Goal: Task Accomplishment & Management: Use online tool/utility

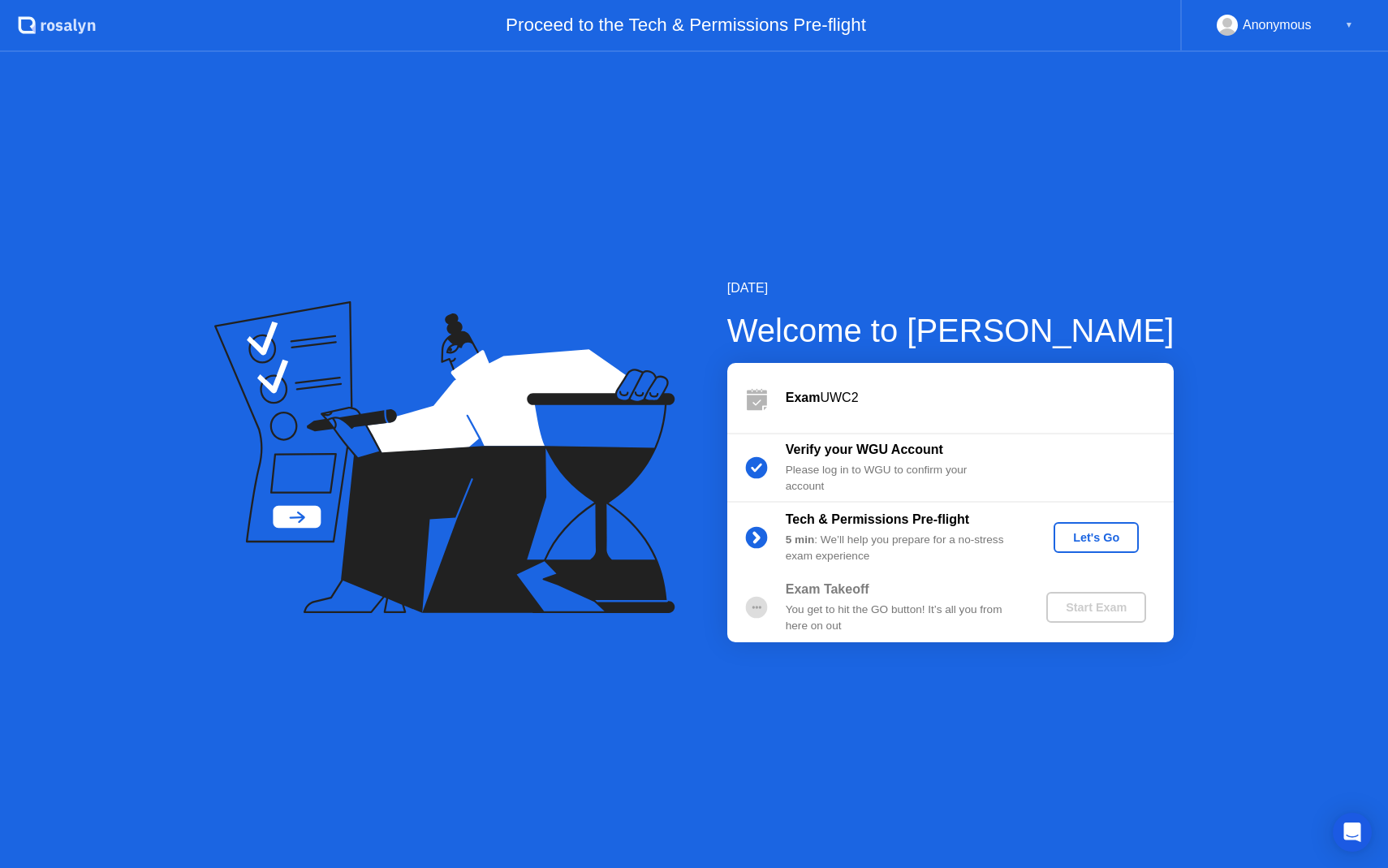
click at [1100, 541] on div "Let's Go" at bounding box center [1096, 536] width 72 height 13
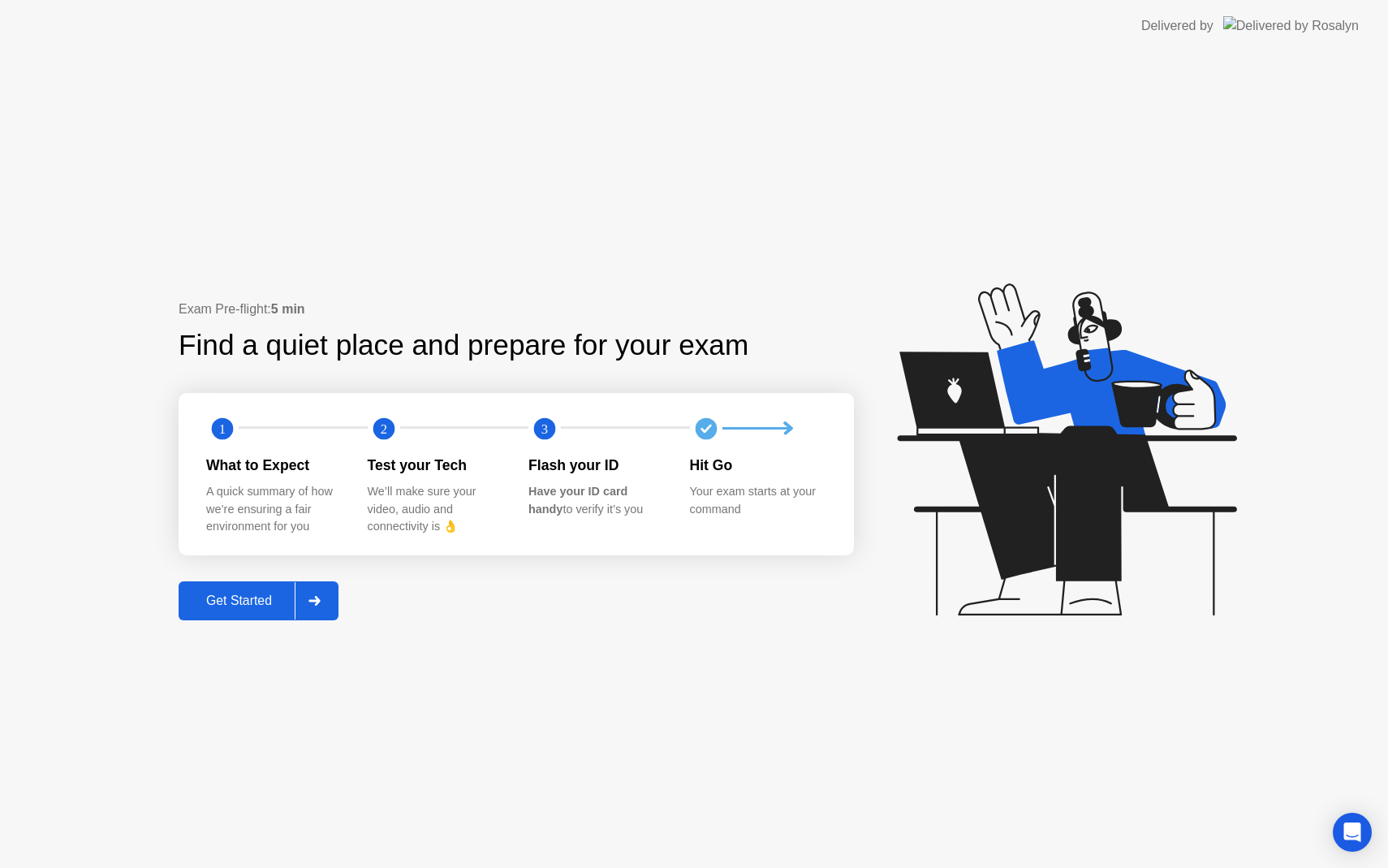
click at [260, 600] on div "Get Started" at bounding box center [239, 600] width 111 height 15
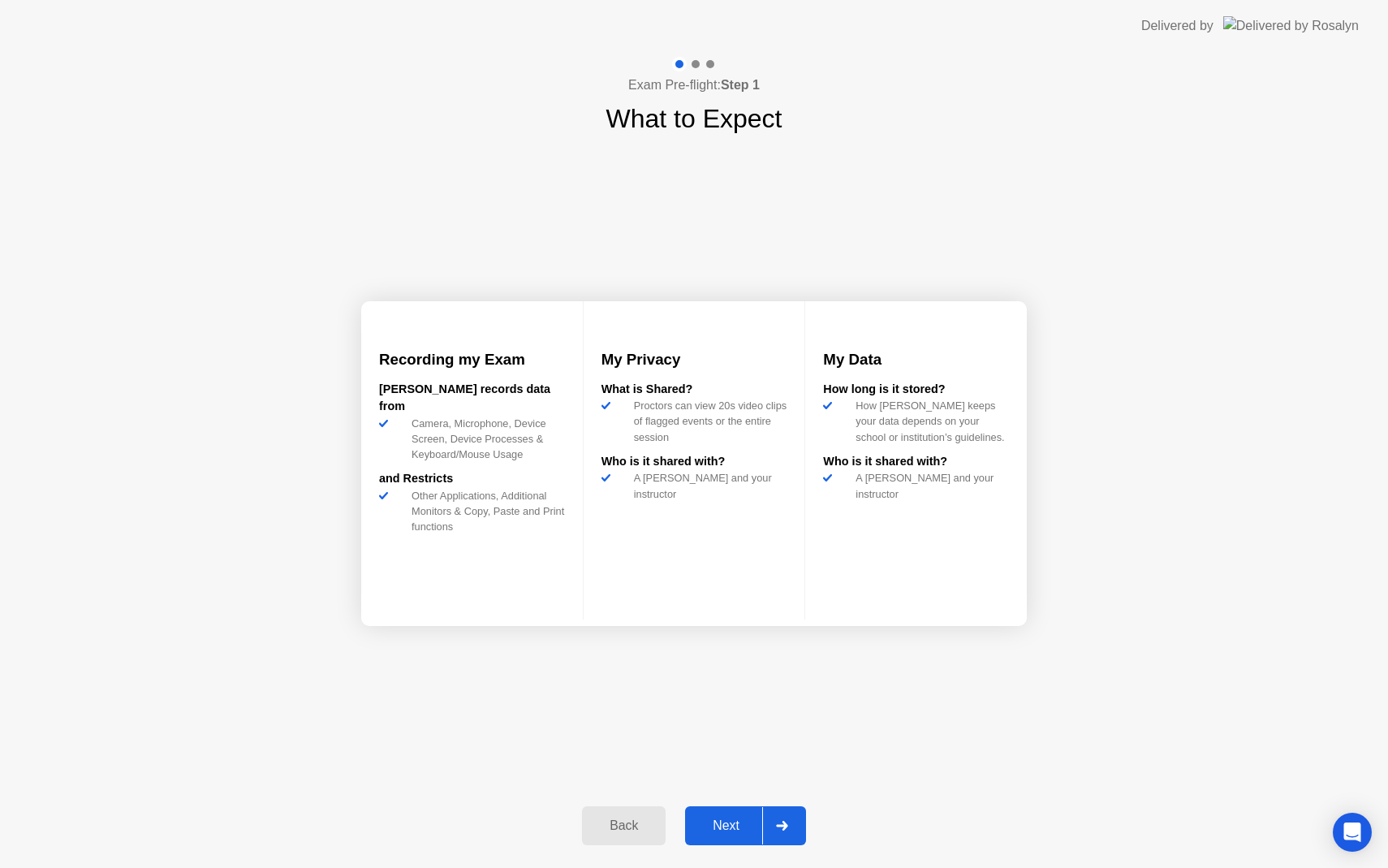
click at [759, 826] on div "Next" at bounding box center [726, 825] width 72 height 15
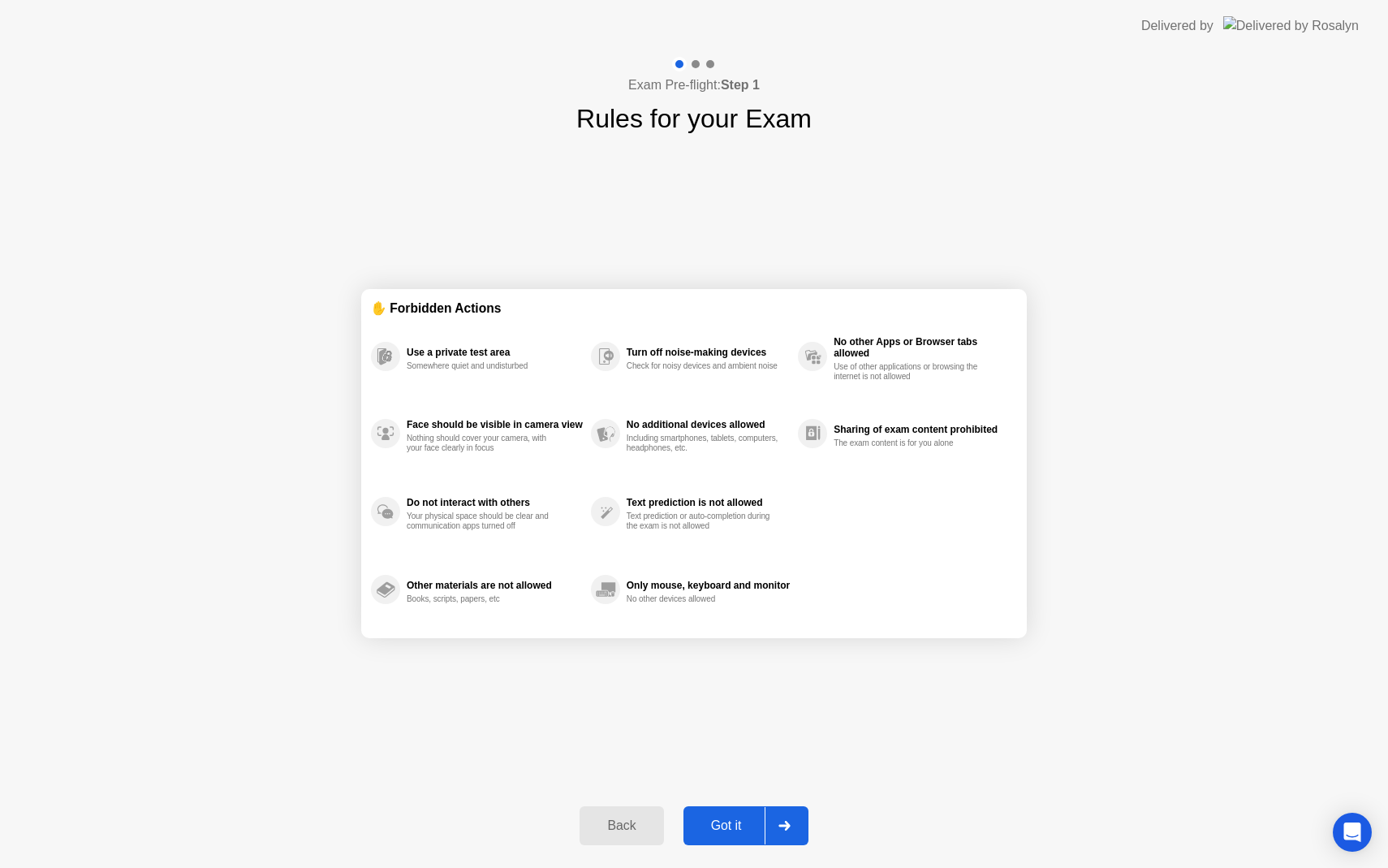
click at [754, 825] on div "Got it" at bounding box center [726, 825] width 76 height 15
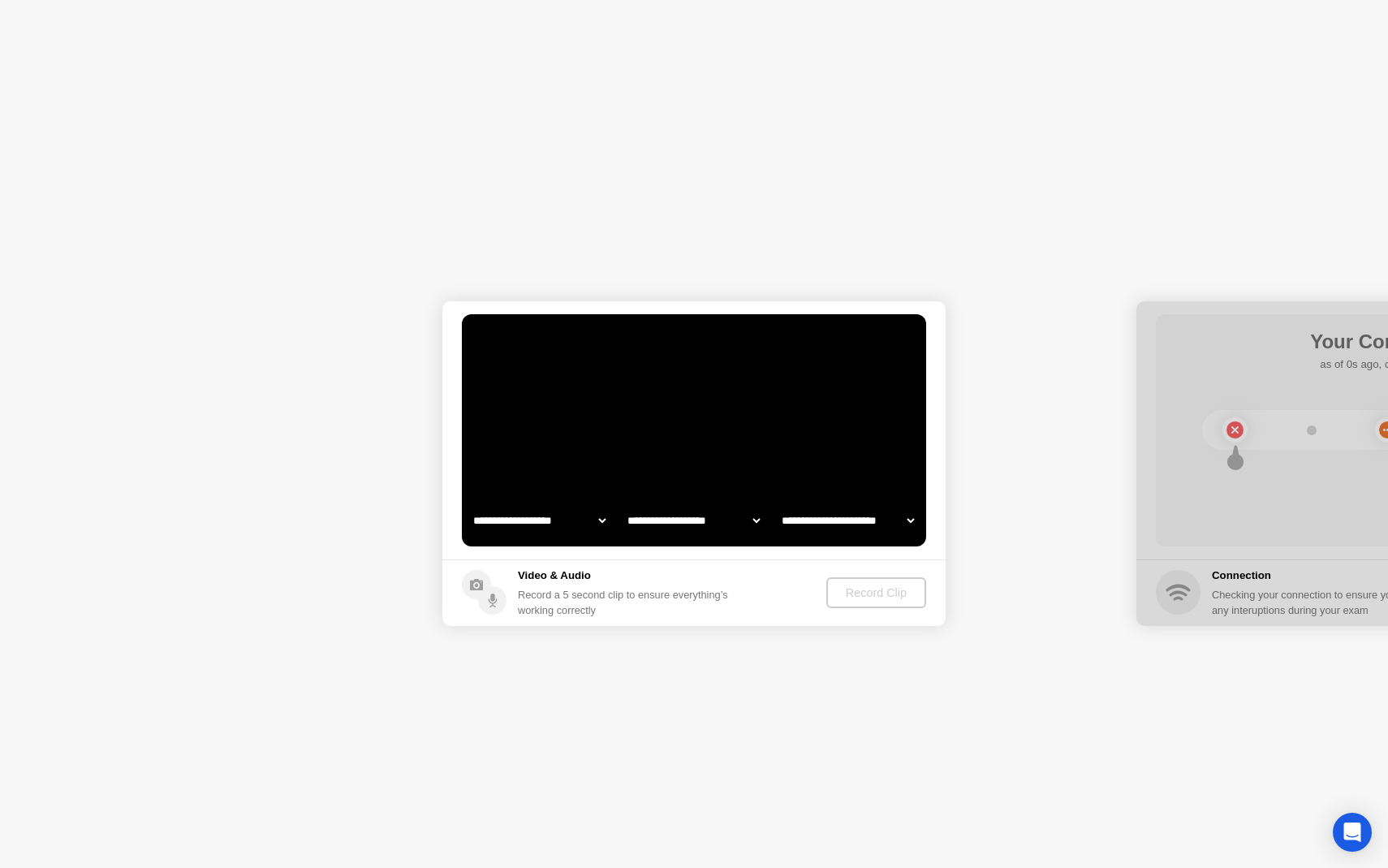
select select "**********"
select select "*******"
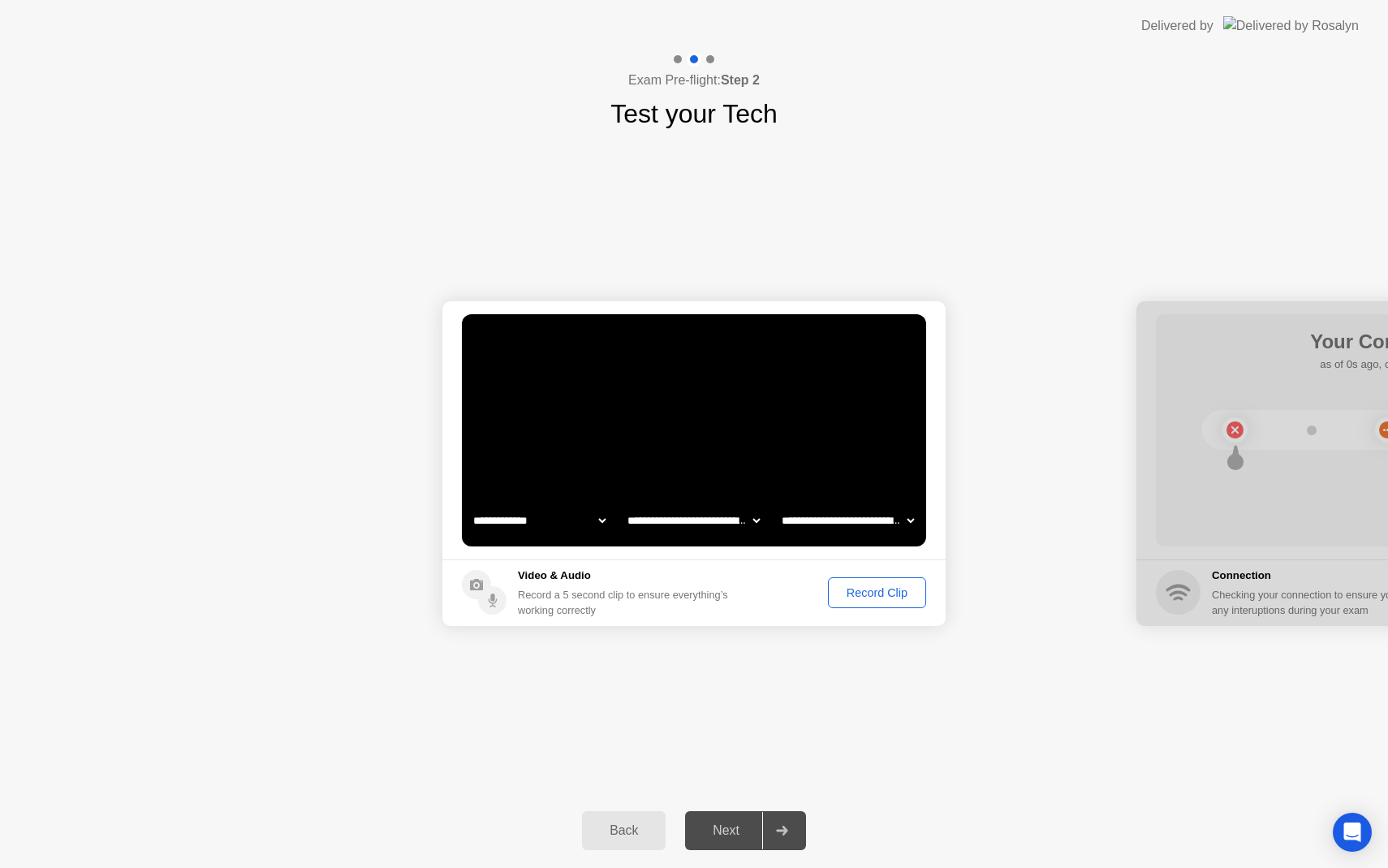
click at [552, 520] on select "**********" at bounding box center [540, 520] width 139 height 33
select select "**********"
click at [556, 706] on div "**********" at bounding box center [694, 462] width 1388 height 660
click at [853, 611] on footer "Video & Audio Record a 5 second clip to ensure everything’s working correctly R…" at bounding box center [694, 592] width 503 height 66
click at [857, 597] on div "Record Clip" at bounding box center [877, 592] width 87 height 13
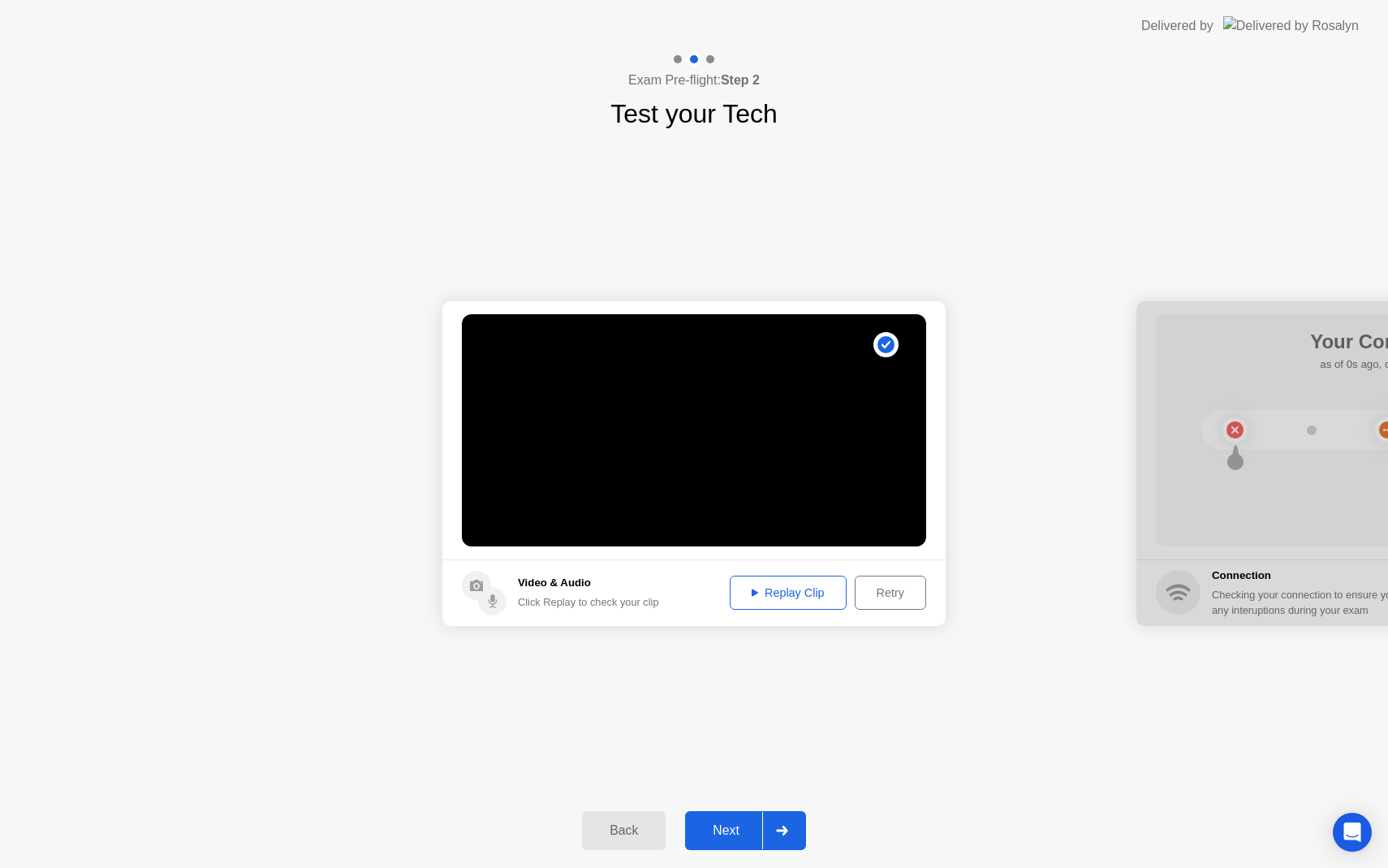
click at [741, 827] on div "Next" at bounding box center [726, 829] width 72 height 15
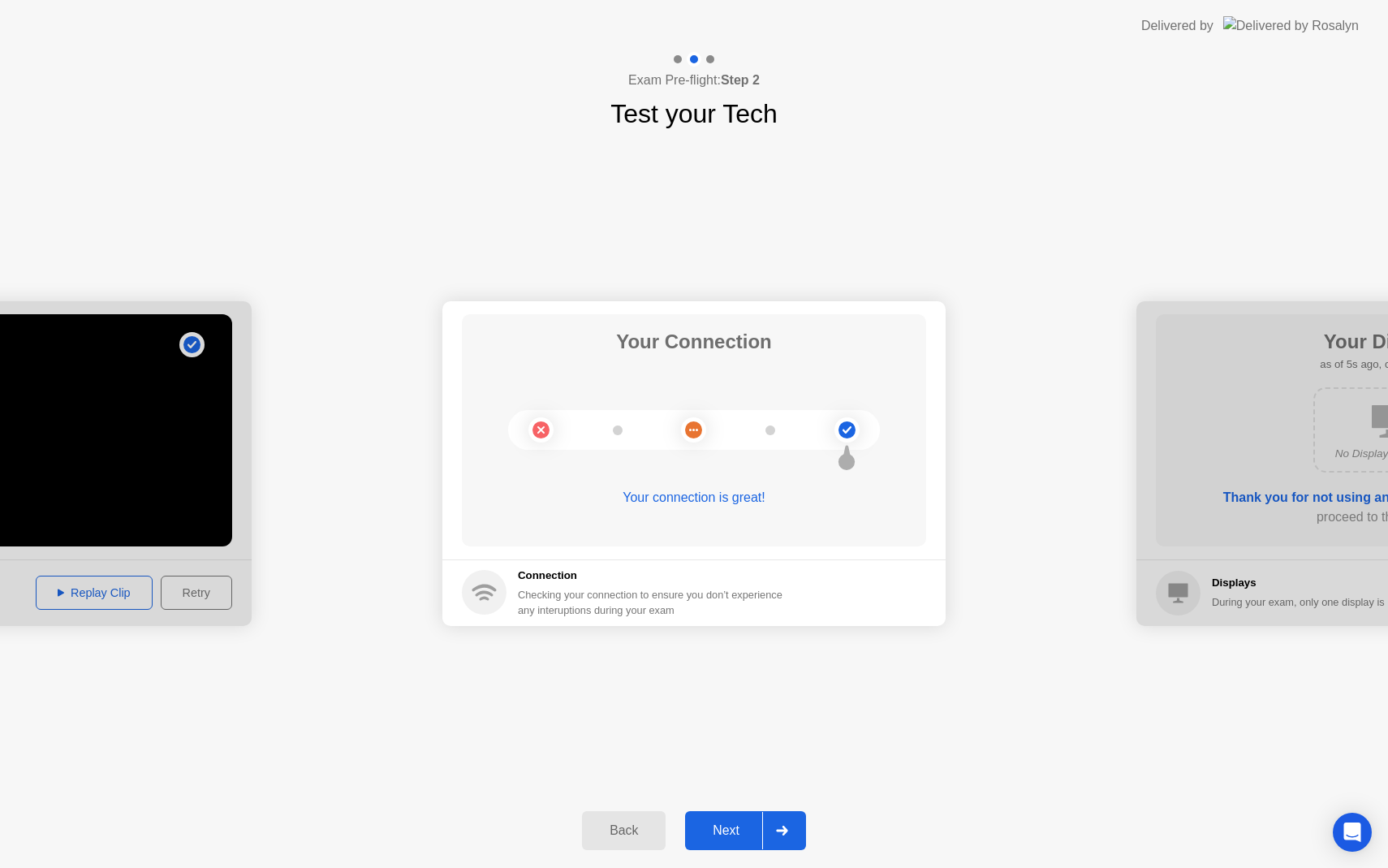
click at [705, 811] on button "Next" at bounding box center [745, 829] width 121 height 39
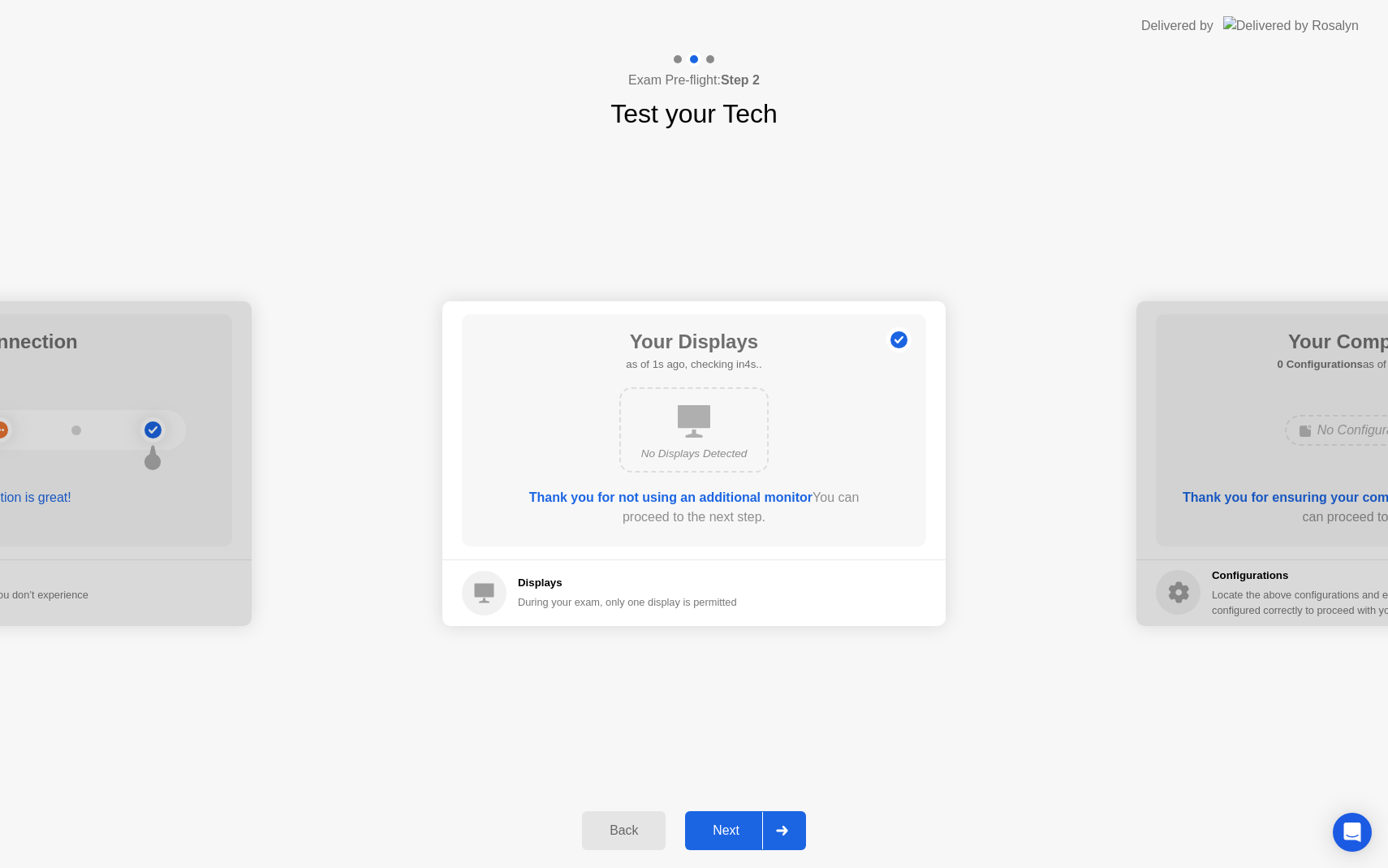
click at [746, 814] on button "Next" at bounding box center [745, 829] width 121 height 39
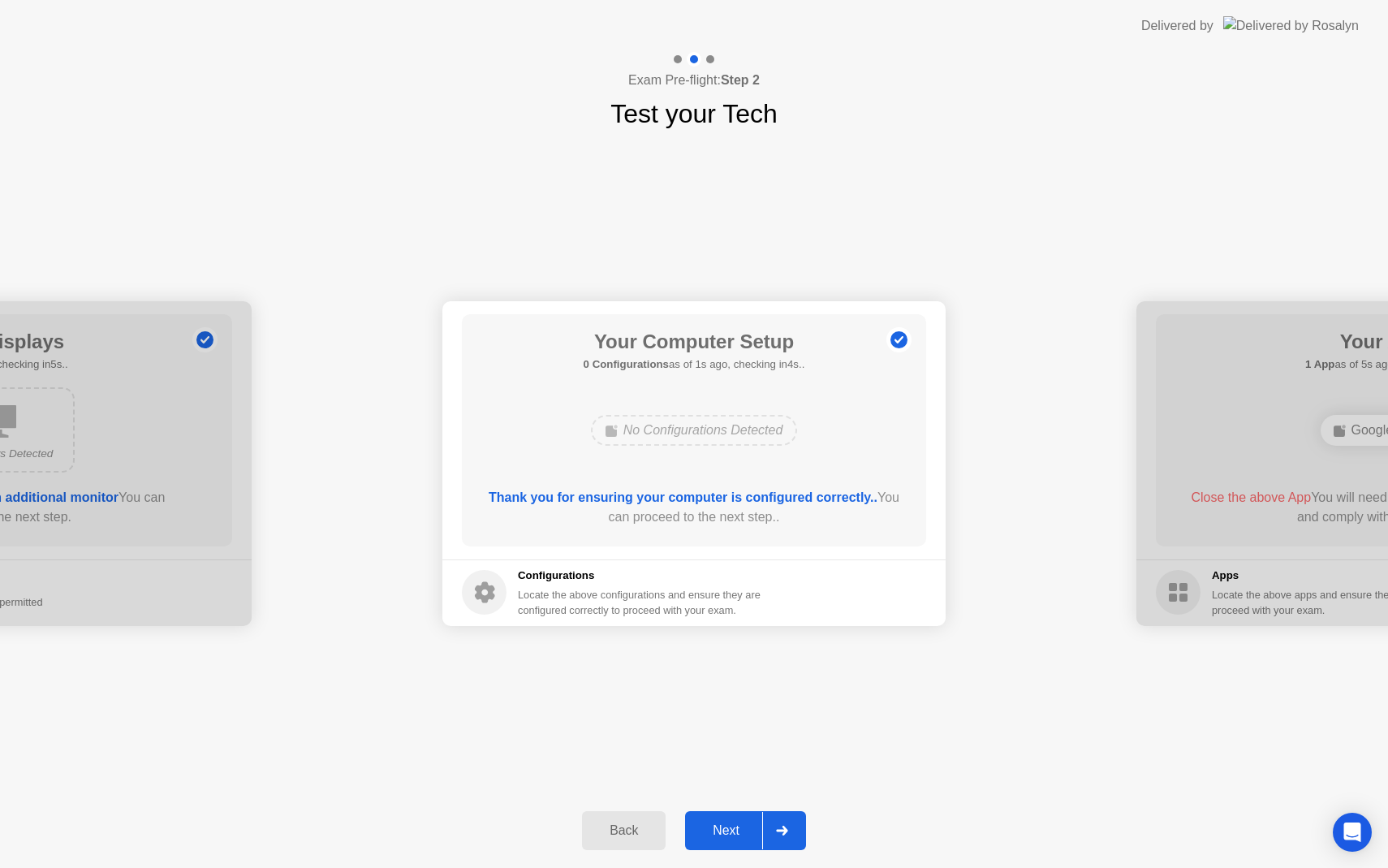
click at [746, 814] on button "Next" at bounding box center [745, 829] width 121 height 39
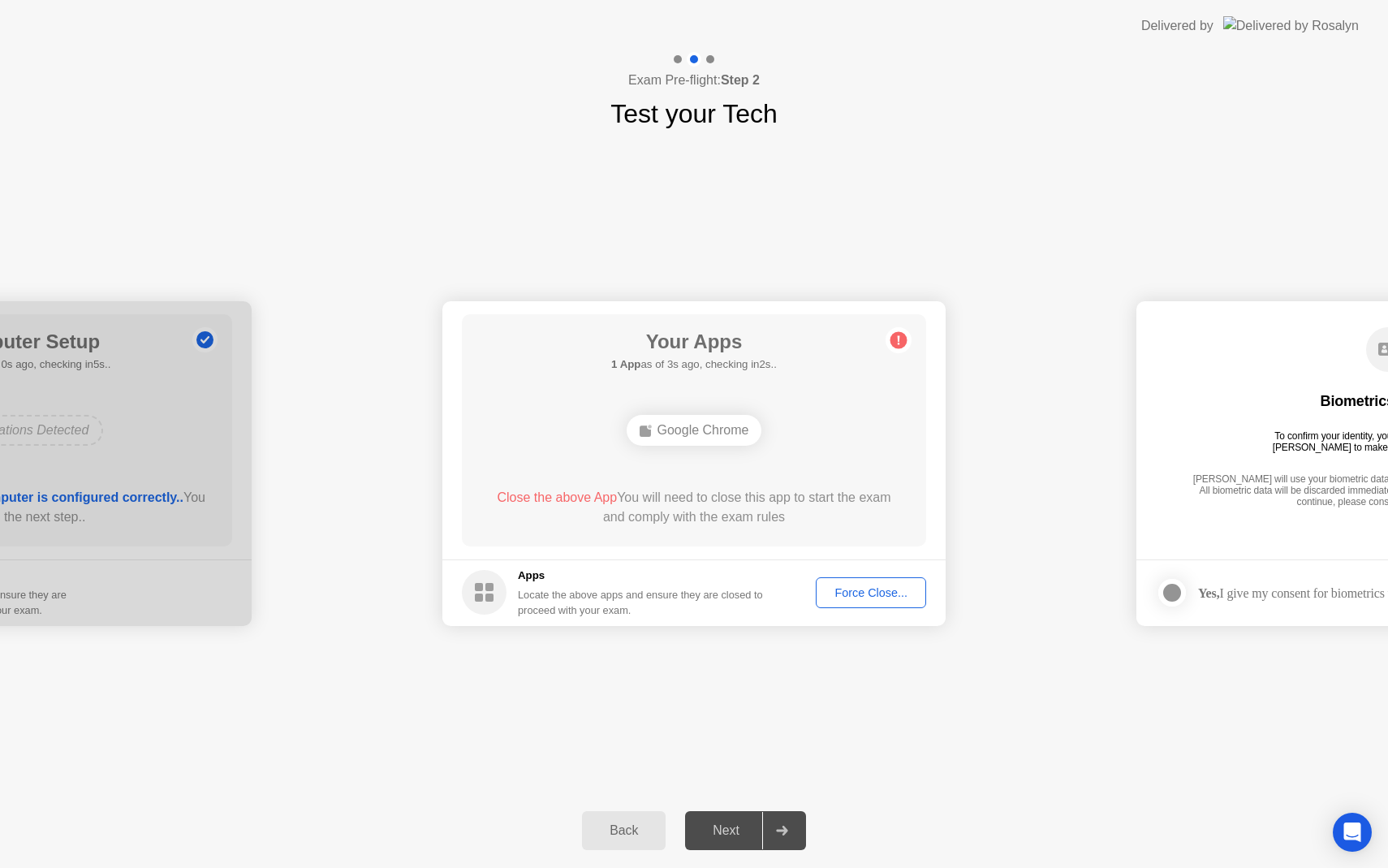
click at [848, 597] on div "Force Close..." at bounding box center [871, 592] width 99 height 13
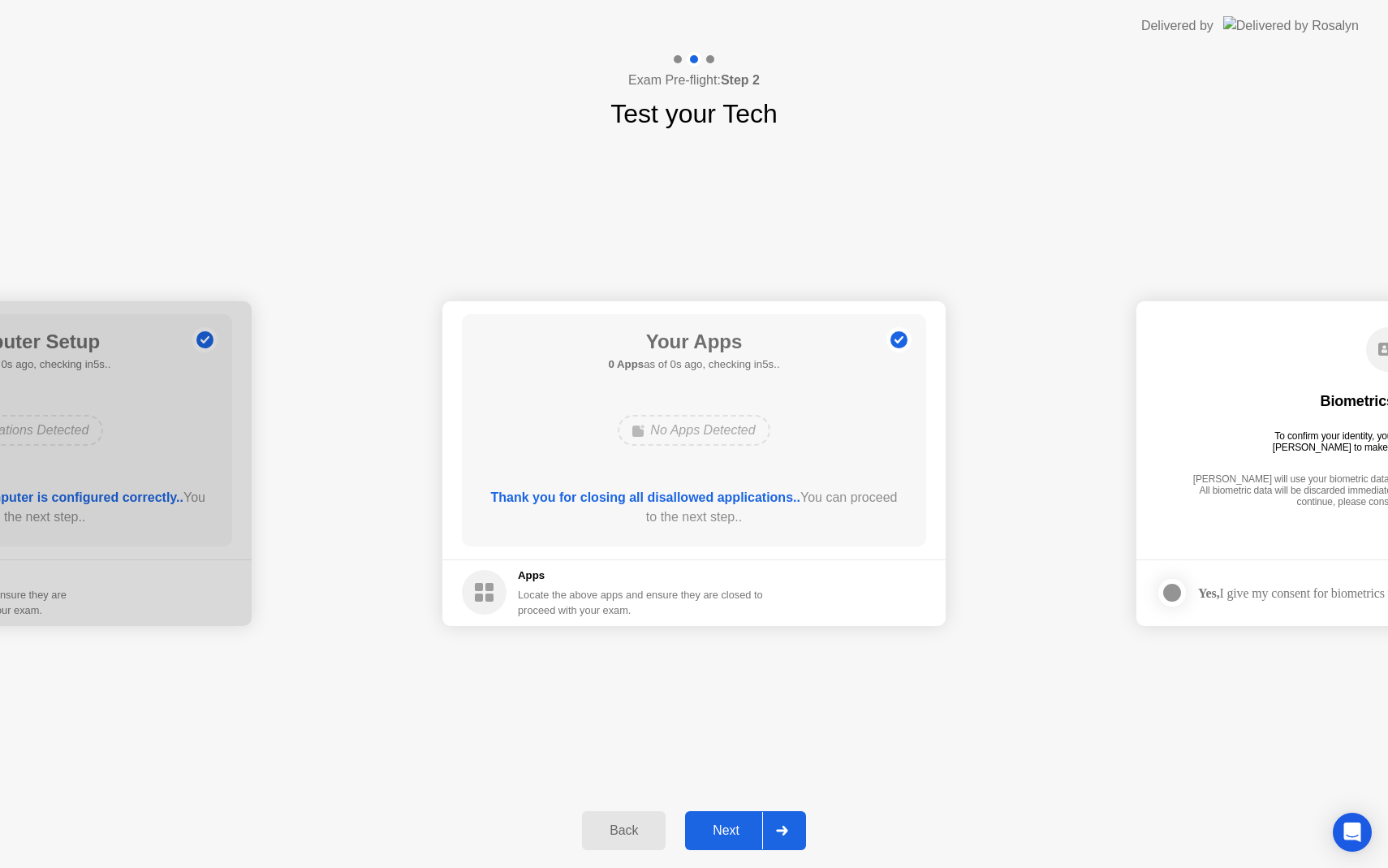
click at [841, 588] on footer "Apps Locate the above apps and ensure they are closed to proceed with your exam." at bounding box center [694, 592] width 503 height 66
click at [736, 824] on div "Next" at bounding box center [726, 829] width 72 height 15
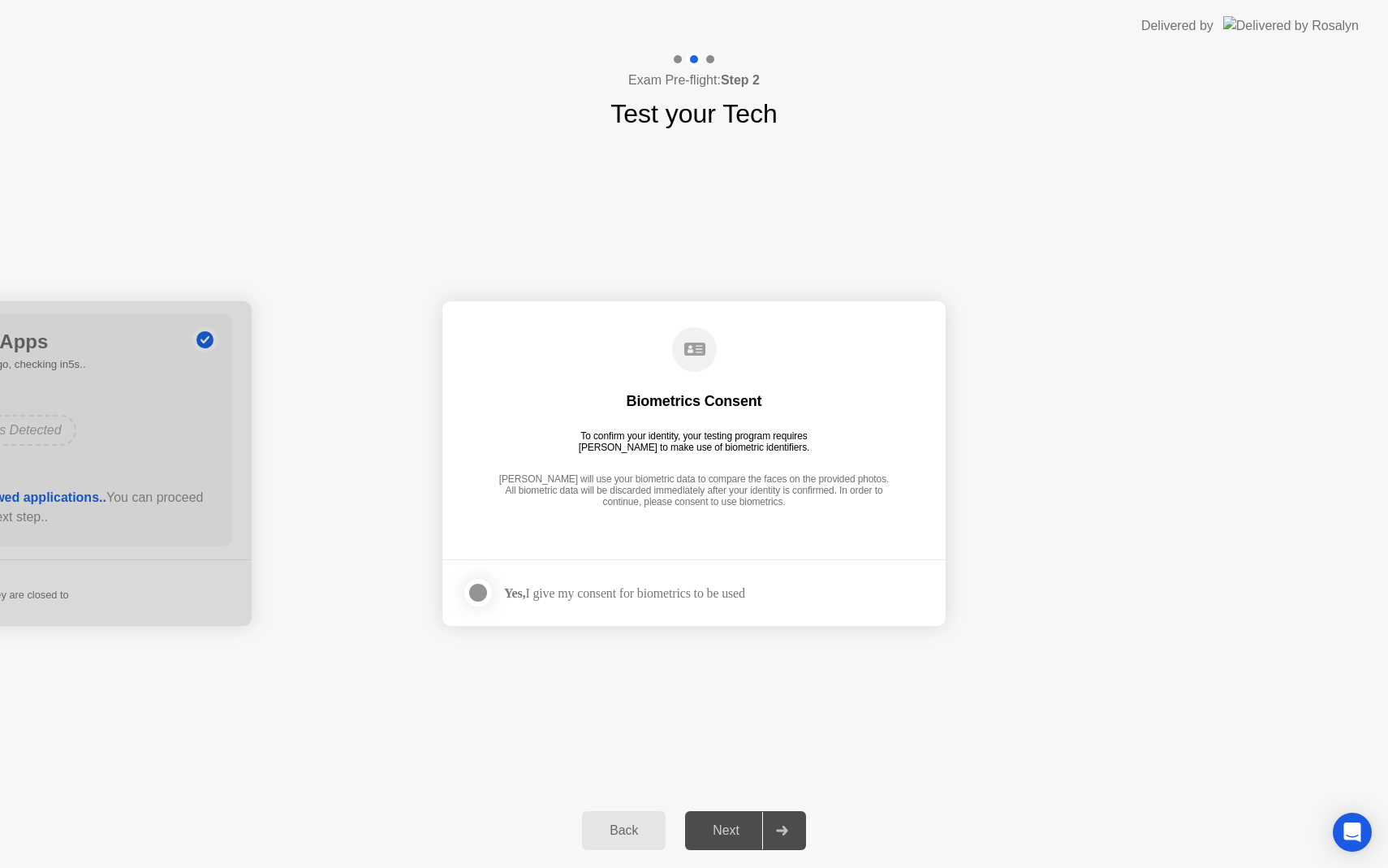
click at [604, 611] on footer "Yes, I give my consent for biometrics to be used" at bounding box center [694, 592] width 503 height 66
click at [609, 590] on div "Yes, I give my consent for biometrics to be used" at bounding box center [625, 593] width 242 height 16
click at [472, 587] on div at bounding box center [478, 593] width 20 height 20
click at [739, 823] on div "Next" at bounding box center [726, 829] width 72 height 15
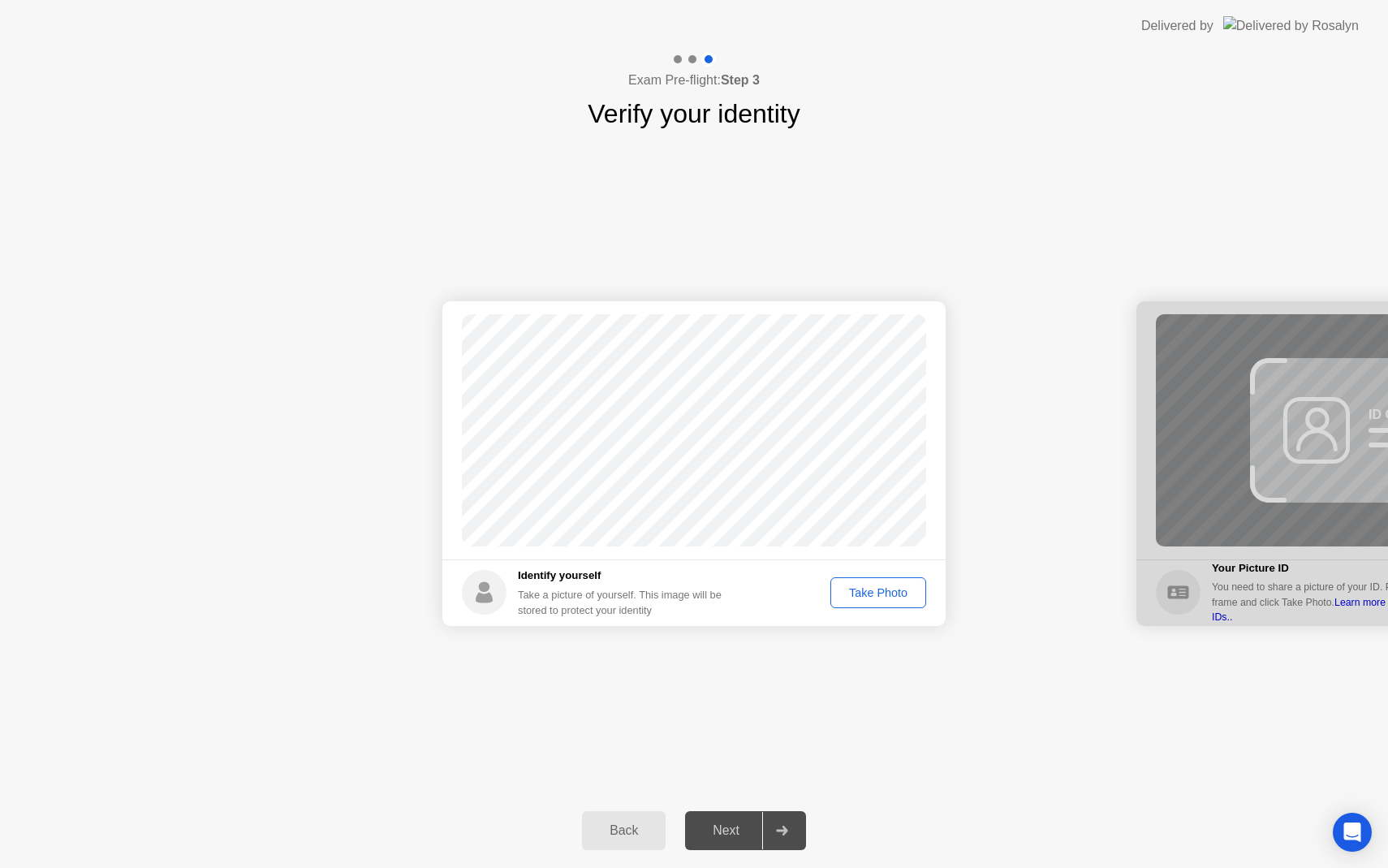
click at [873, 586] on div "Take Photo" at bounding box center [878, 592] width 84 height 13
click at [729, 822] on div "Next" at bounding box center [726, 829] width 72 height 15
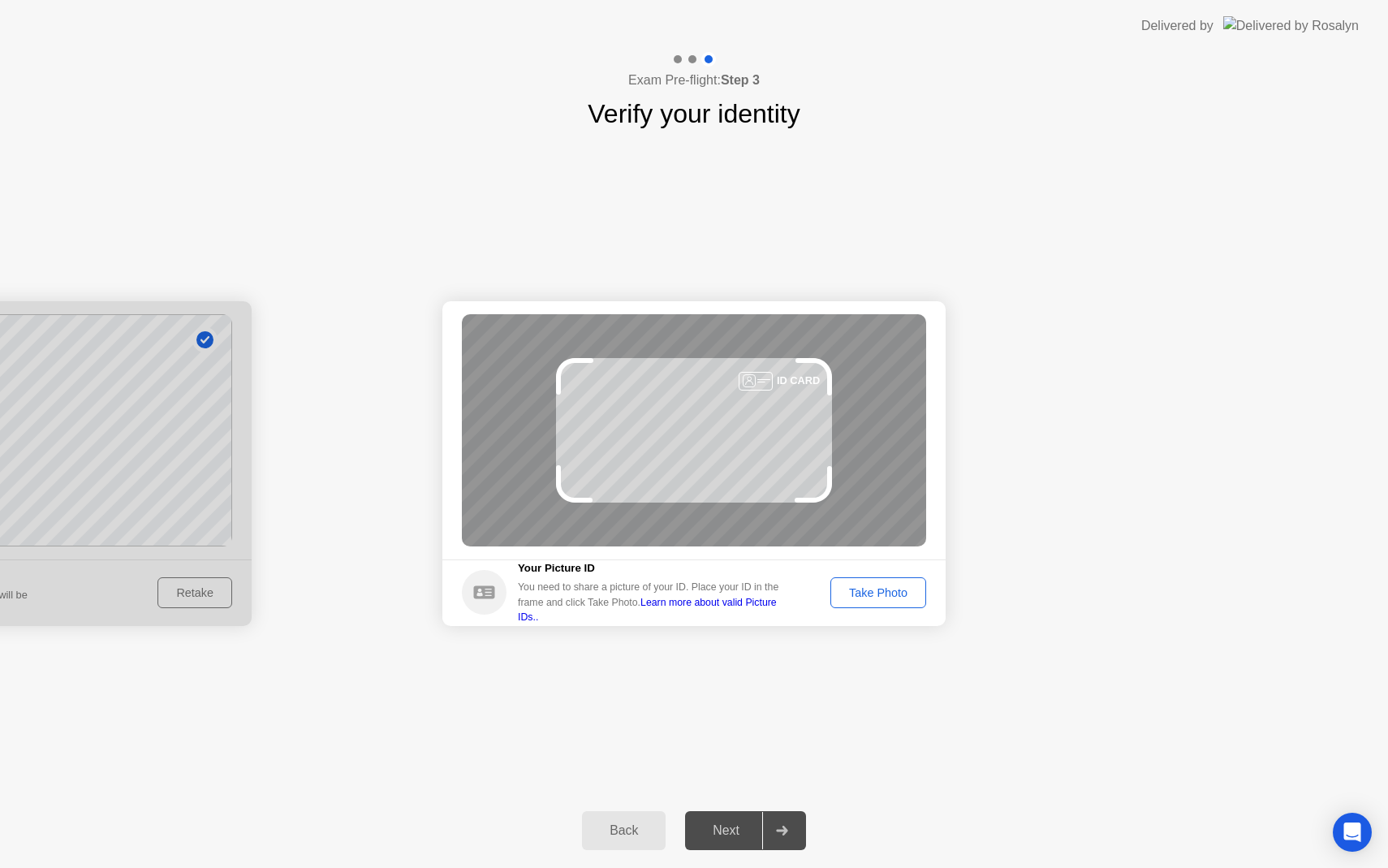
click at [859, 593] on div "Take Photo" at bounding box center [878, 592] width 84 height 13
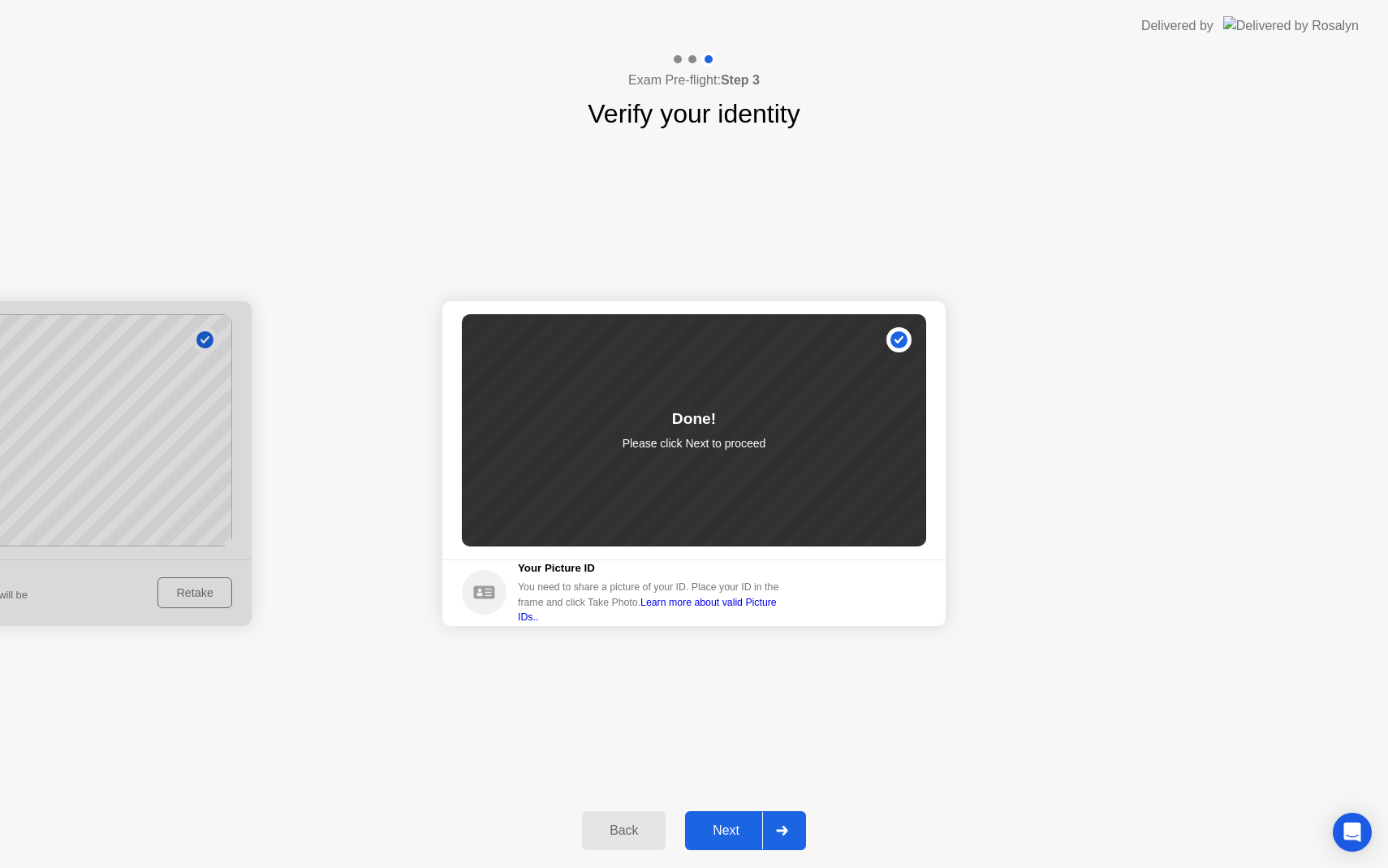
click at [733, 827] on div "Next" at bounding box center [726, 829] width 72 height 15
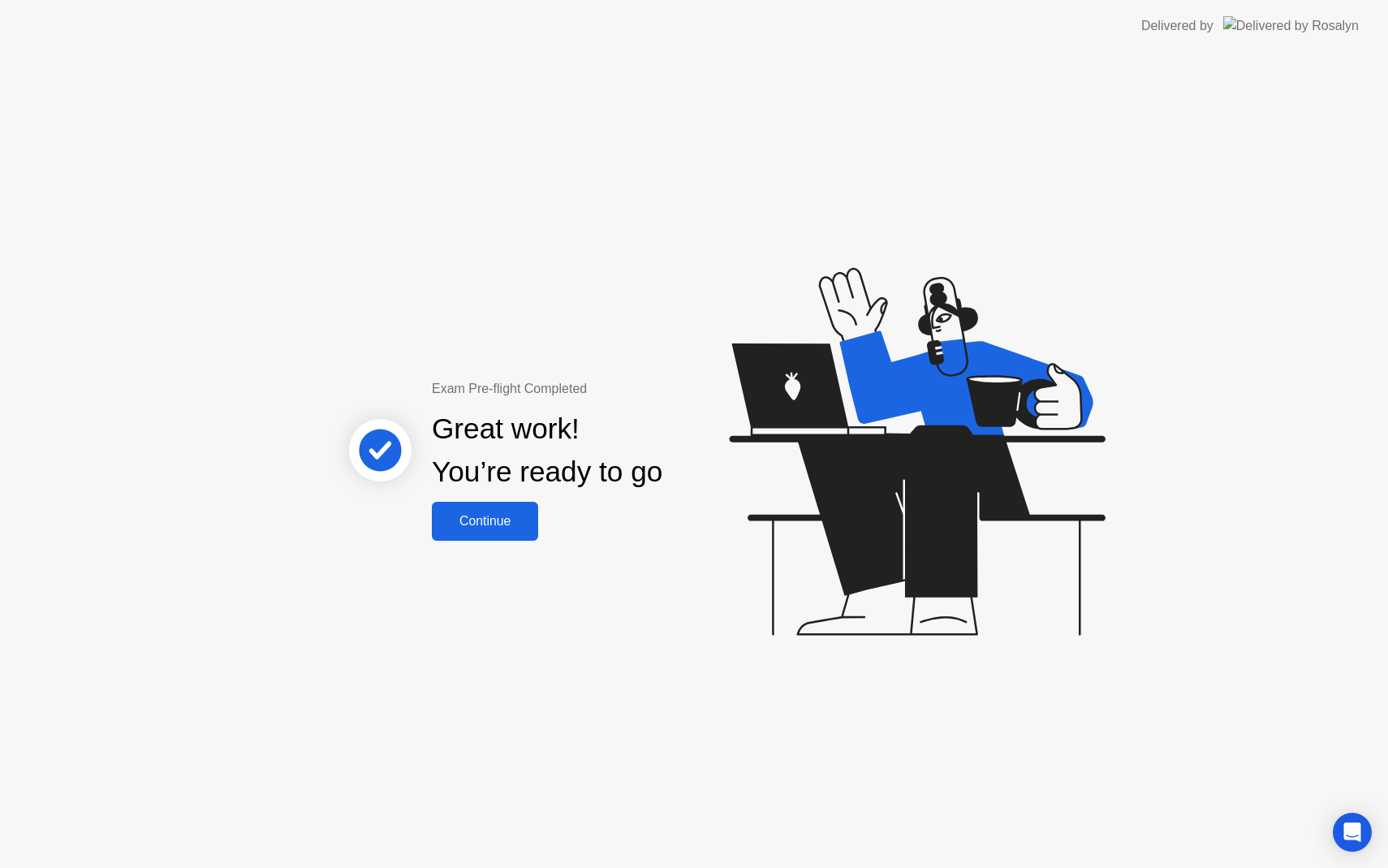
click at [512, 516] on div "Continue" at bounding box center [485, 521] width 97 height 15
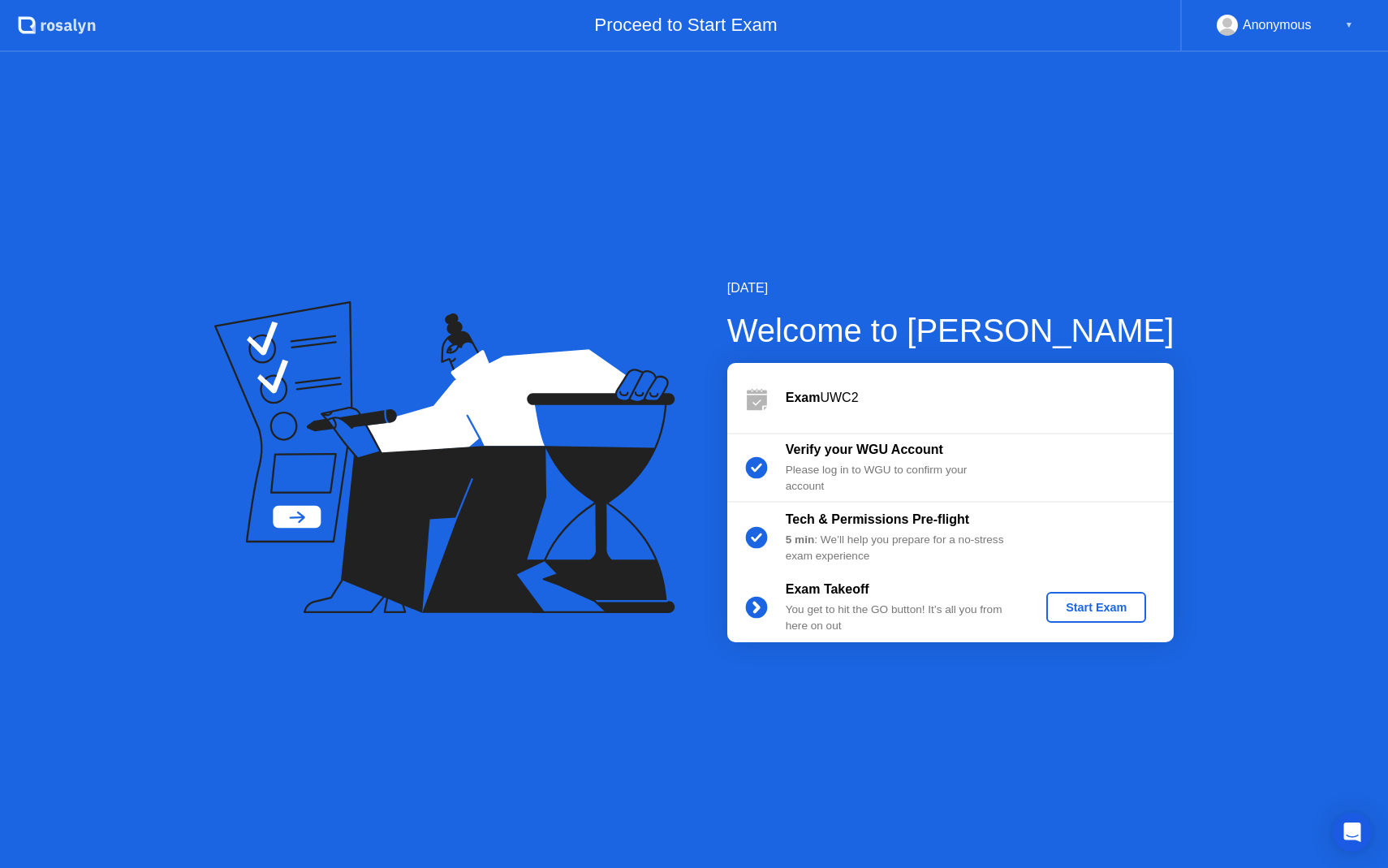
click at [1089, 601] on div "Start Exam" at bounding box center [1097, 607] width 87 height 13
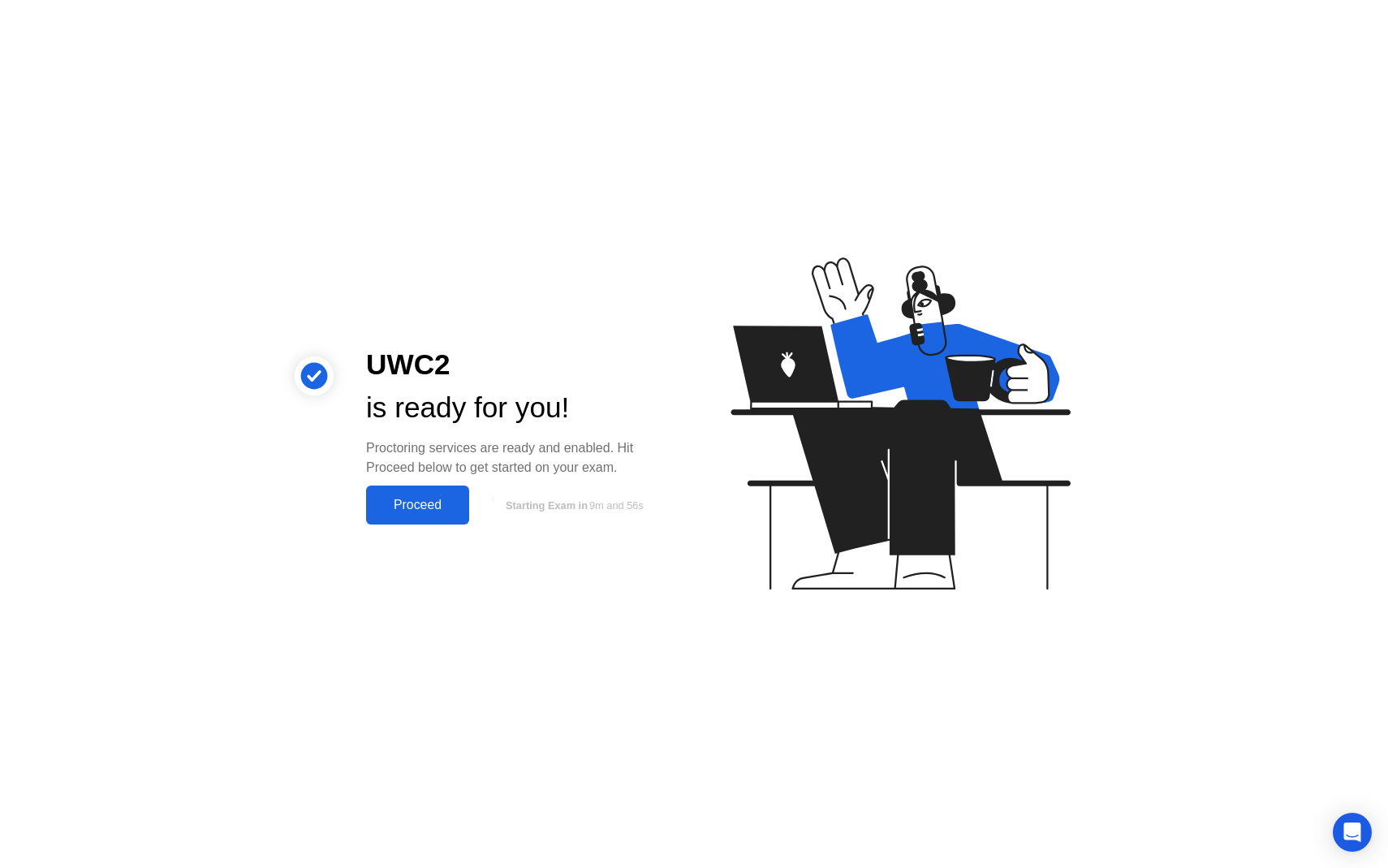
click at [423, 498] on div "Proceed" at bounding box center [418, 505] width 93 height 15
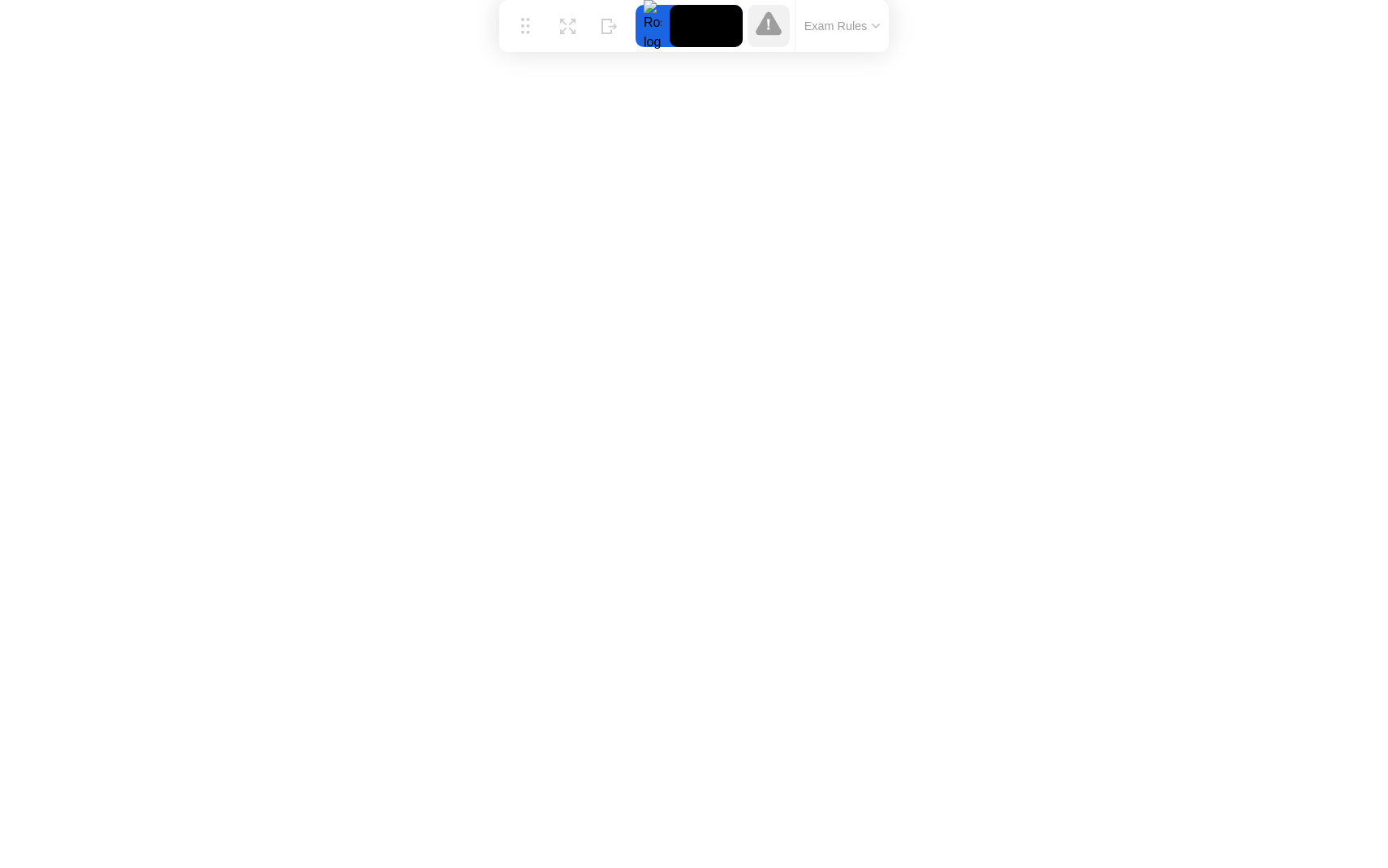
click at [880, 27] on button "Exam Rules" at bounding box center [843, 26] width 86 height 15
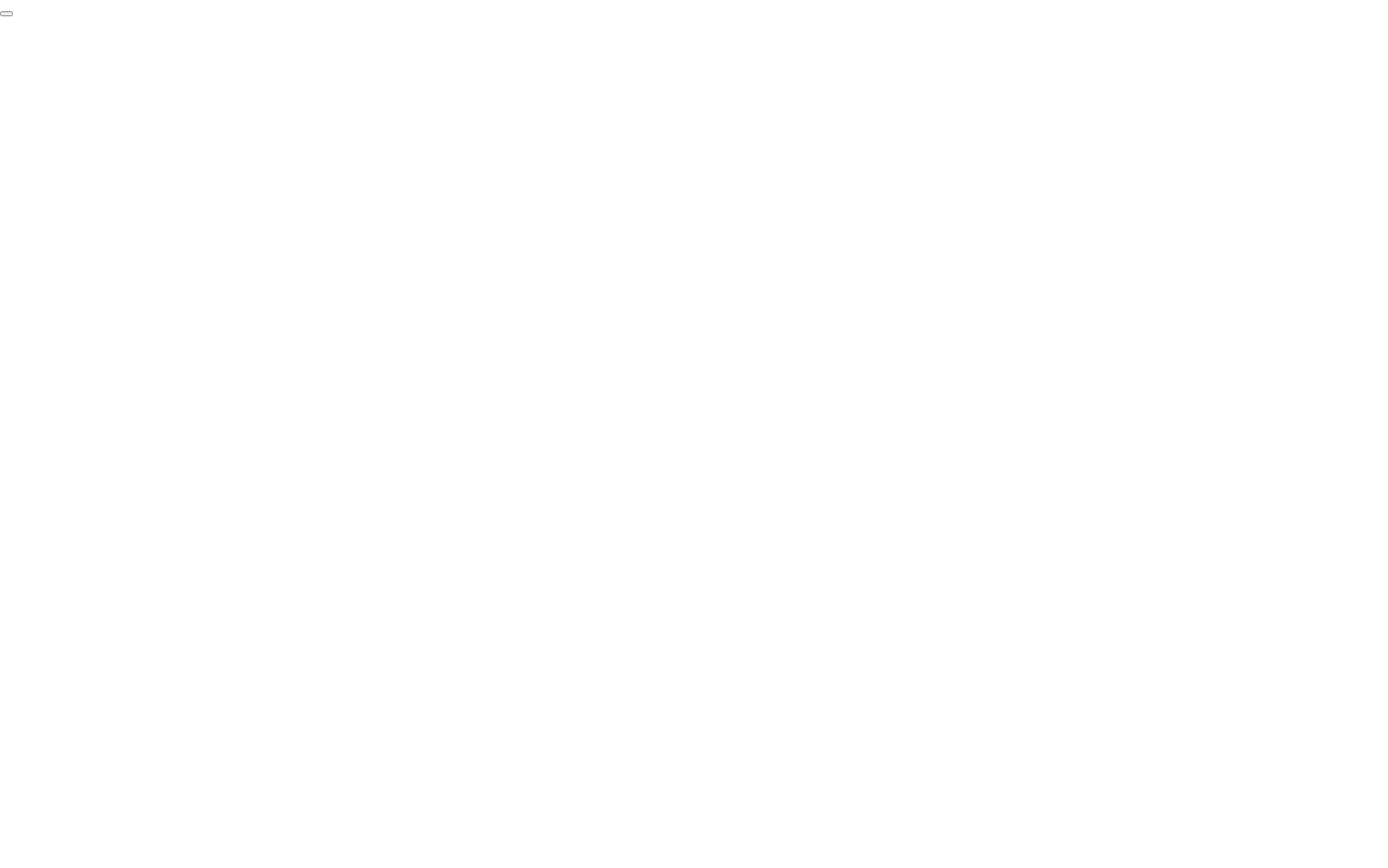
click div "End Proctoring Session"
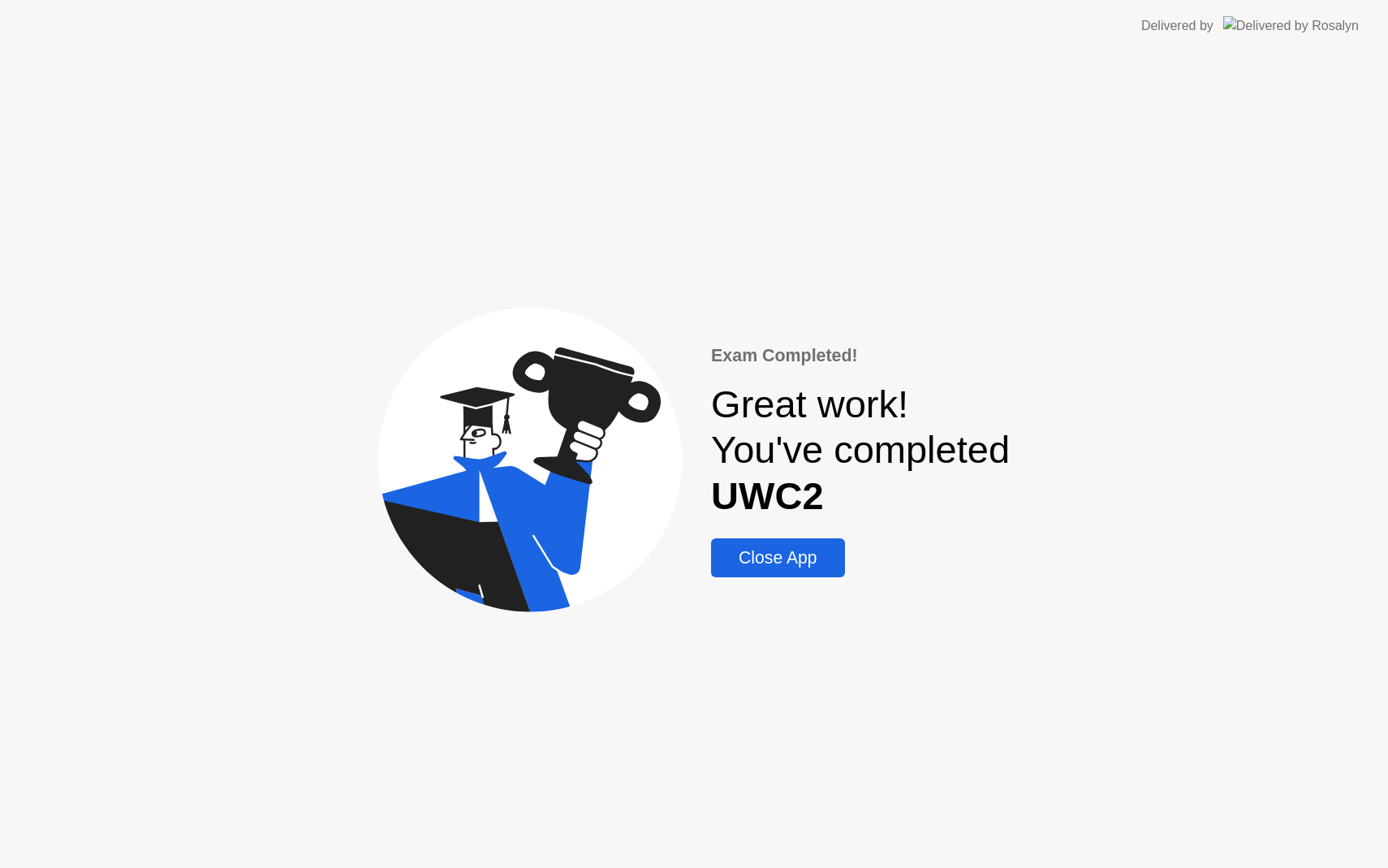
click at [767, 570] on button "Close App" at bounding box center [777, 557] width 133 height 39
